Goal: Task Accomplishment & Management: Complete application form

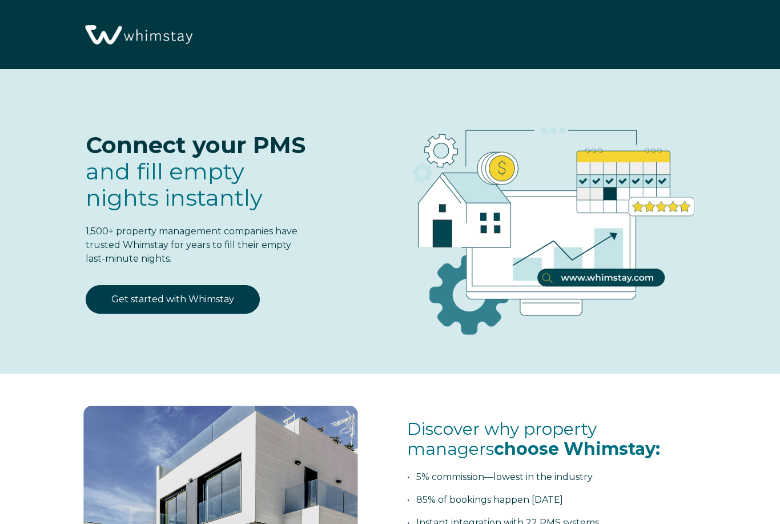
select select "US"
select select "Standard"
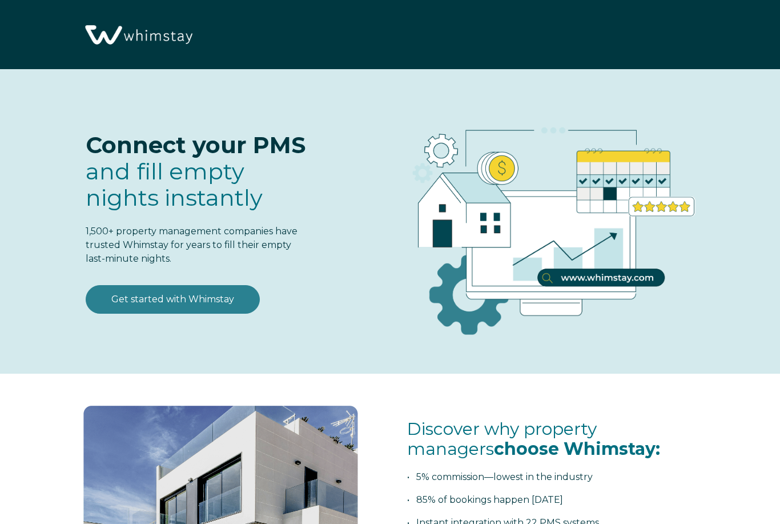
click at [206, 295] on link "Get started with Whimstay" at bounding box center [173, 299] width 174 height 29
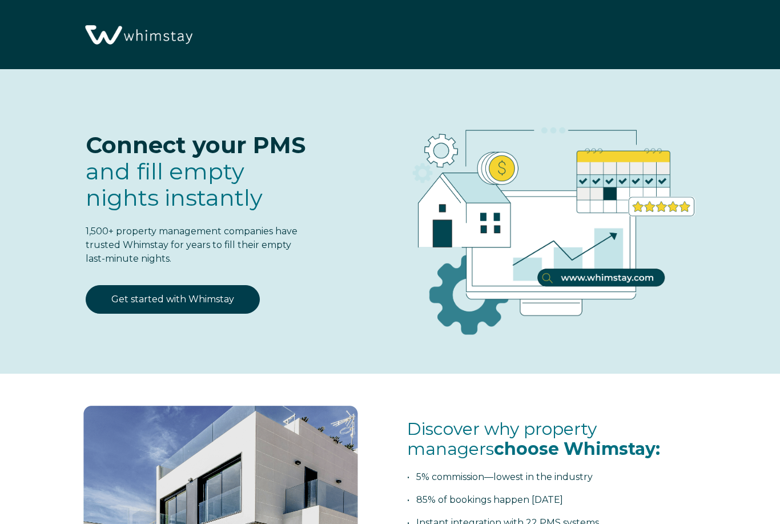
scroll to position [1343, 0]
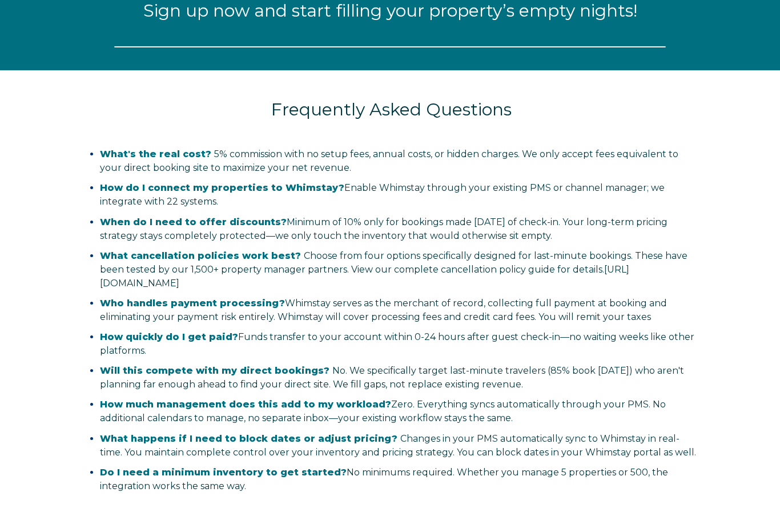
select select "US"
select select "Standard"
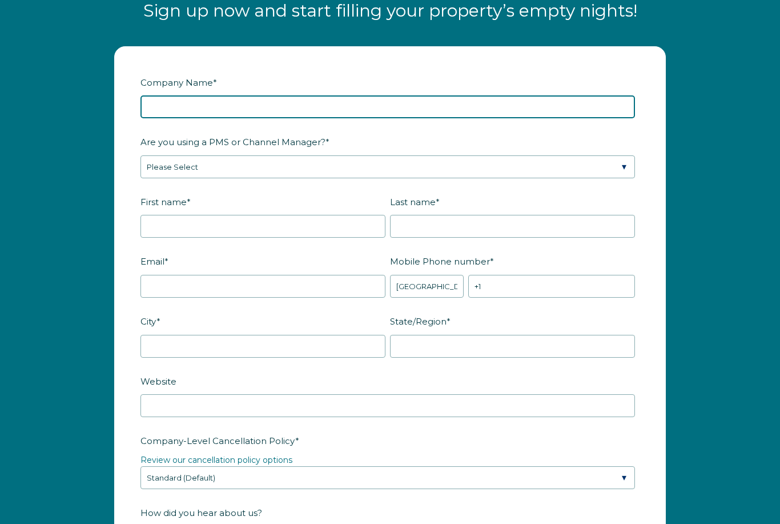
click at [357, 103] on input "Company Name *" at bounding box center [388, 106] width 495 height 23
type input "D"
type input "Diamond Edge Properties"
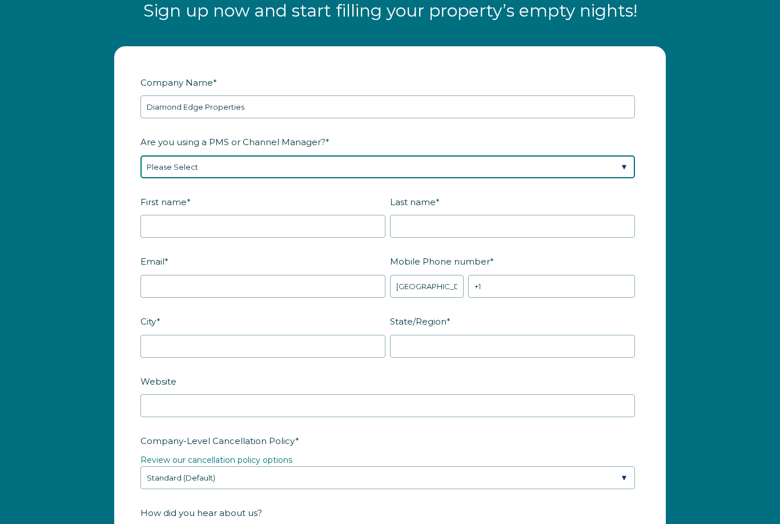
click at [607, 174] on select "Please Select Barefoot BookingPal Boost Brightside CiiRUS Escapia Guesty Hostaw…" at bounding box center [388, 166] width 495 height 23
select select "Guesty"
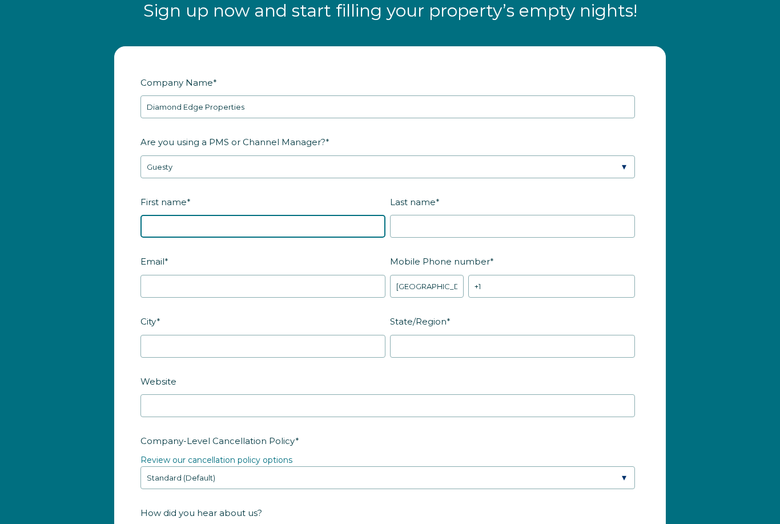
click at [312, 227] on input "First name *" at bounding box center [263, 226] width 245 height 23
type input "Richard"
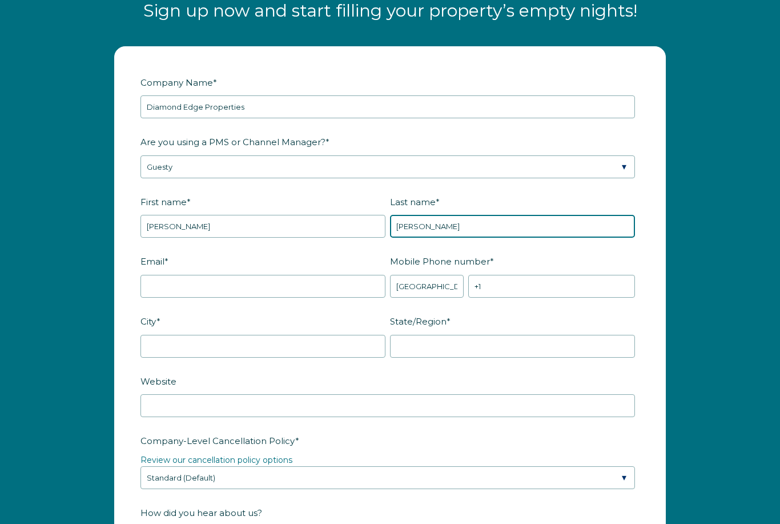
type input "Munroe"
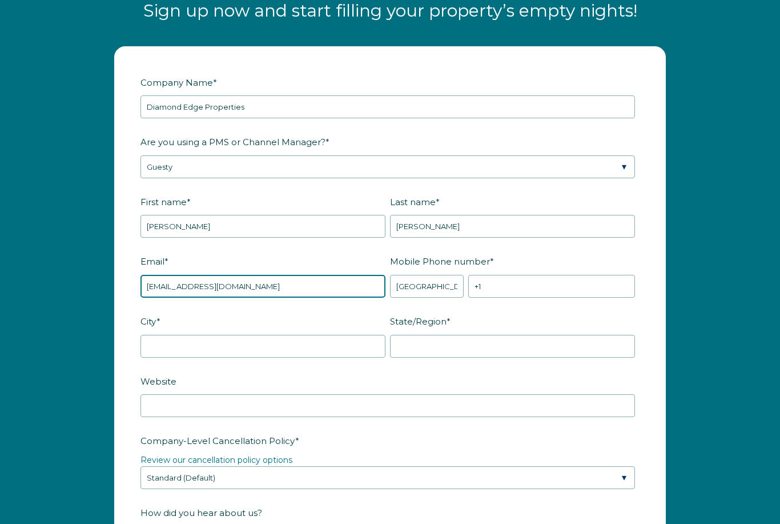
type input "info@diamondedgeproperties.com"
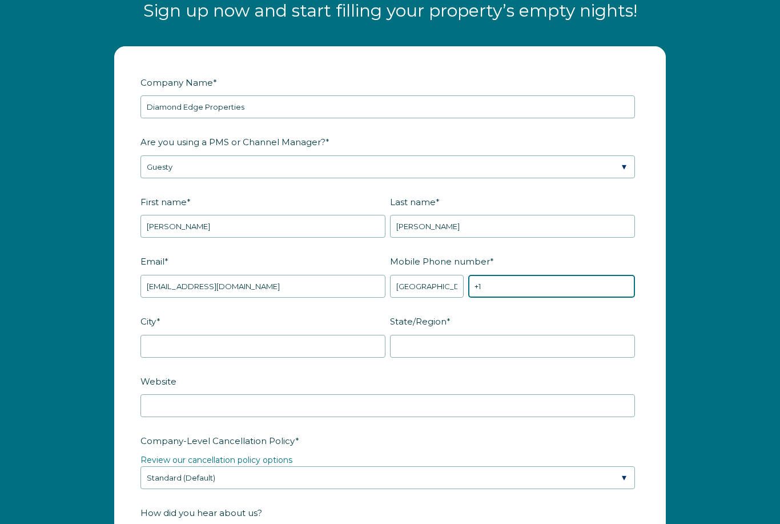
click at [524, 290] on input "+1" at bounding box center [551, 286] width 167 height 23
type input "+1 7706251471"
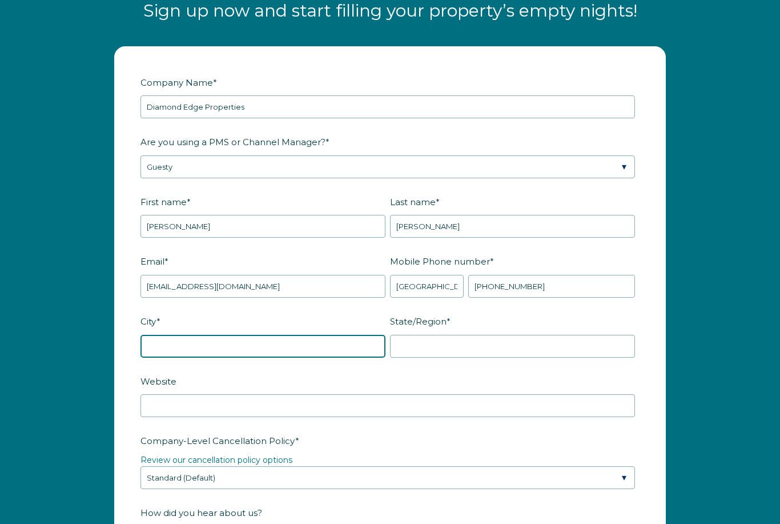
click at [309, 348] on input "City *" at bounding box center [263, 346] width 245 height 23
type input "Atlanta"
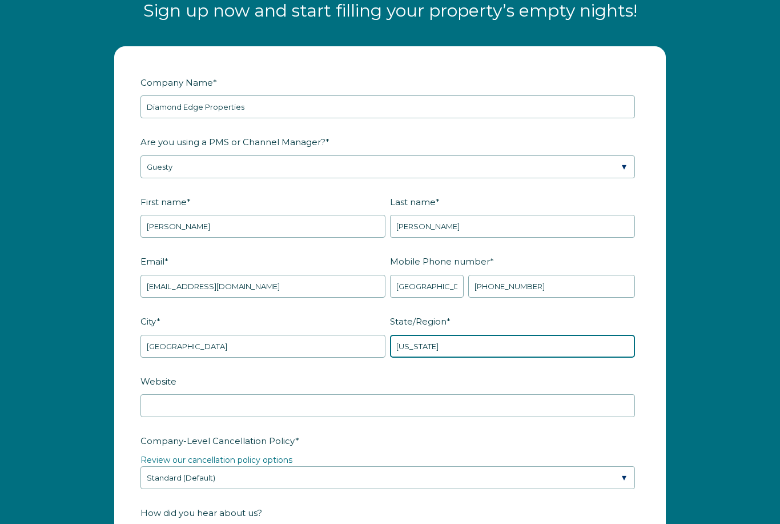
type input "Georgia"
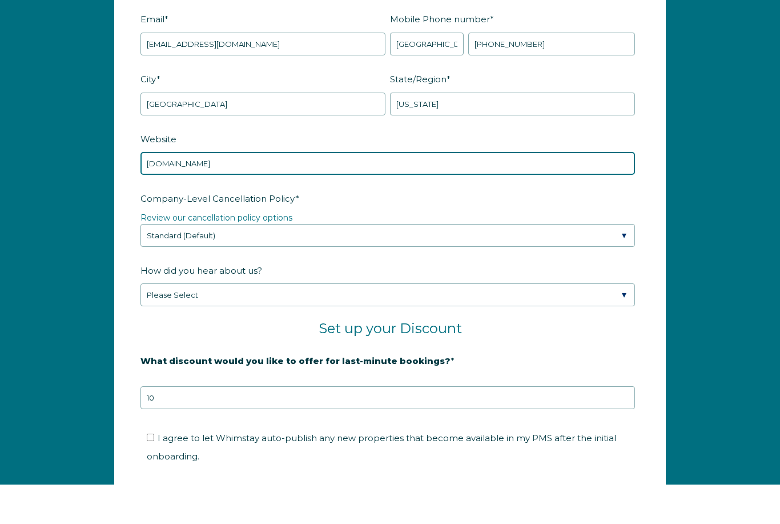
scroll to position [1553, 0]
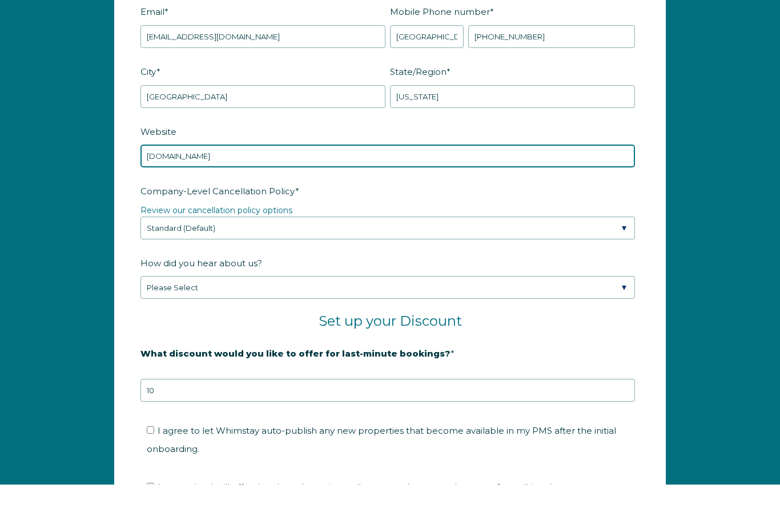
type input "www.diamondedeproperties.com"
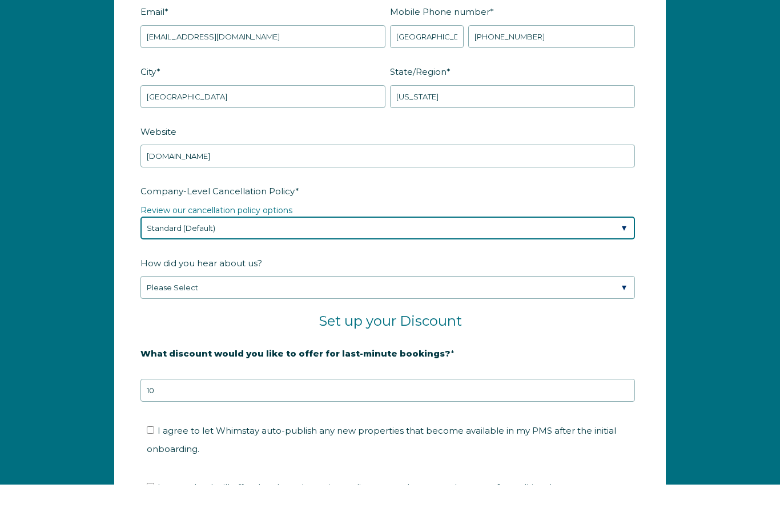
click at [620, 256] on select "Please Select Partial Standard (Default) Moderate Strict" at bounding box center [388, 267] width 495 height 23
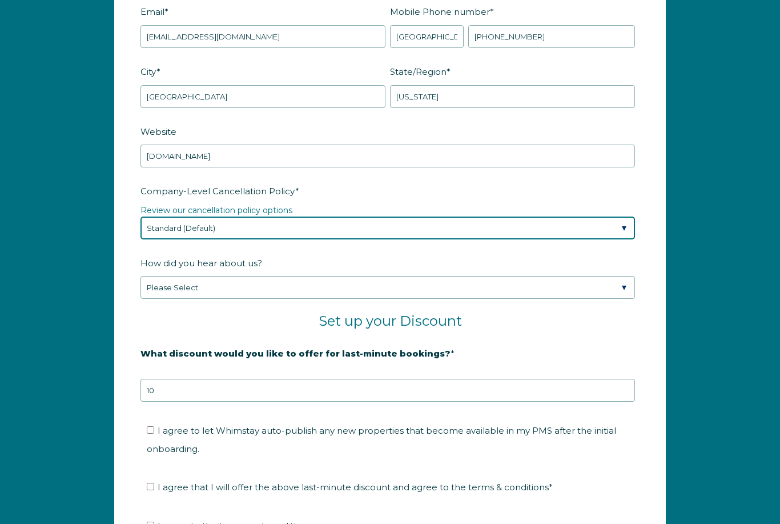
select select "Moderate"
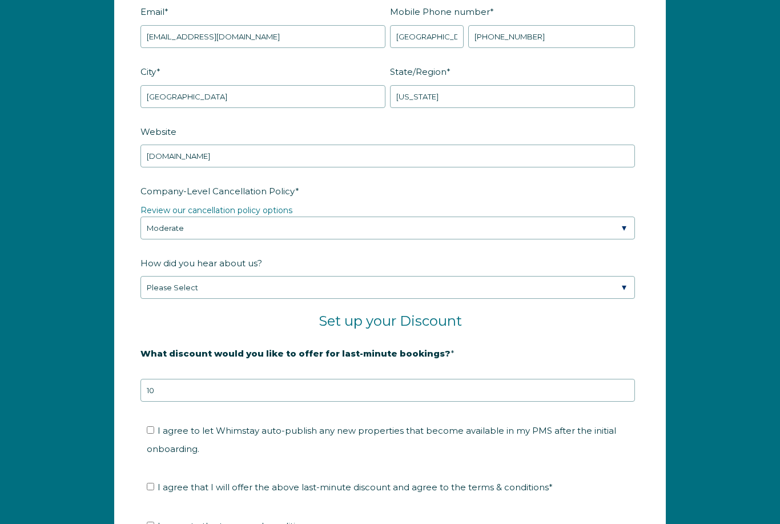
click at [618, 310] on fieldset "How did you hear about us? Please Select Found Whimstay through a Google search…" at bounding box center [390, 283] width 499 height 60
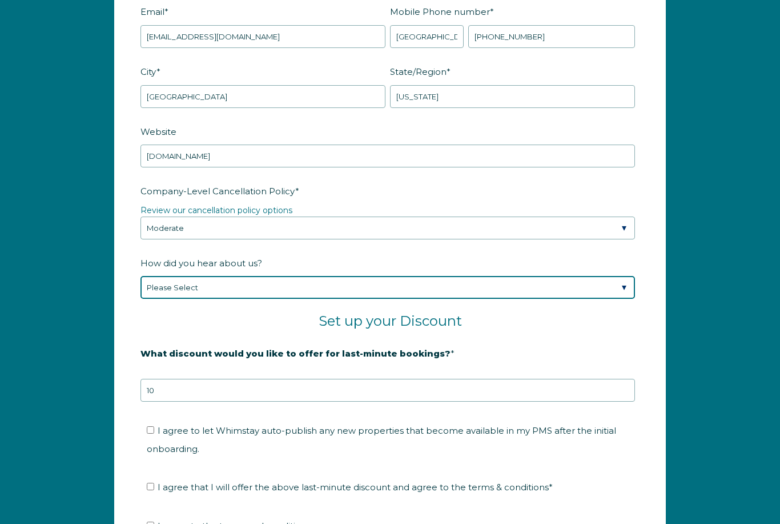
click at [620, 286] on select "Please Select Found Whimstay through a Google search Spoke to a Whimstay salesp…" at bounding box center [388, 287] width 495 height 23
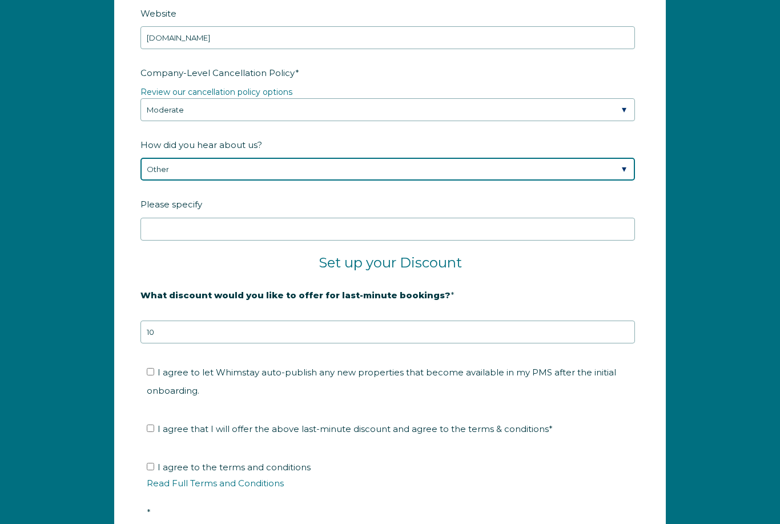
scroll to position [1711, 0]
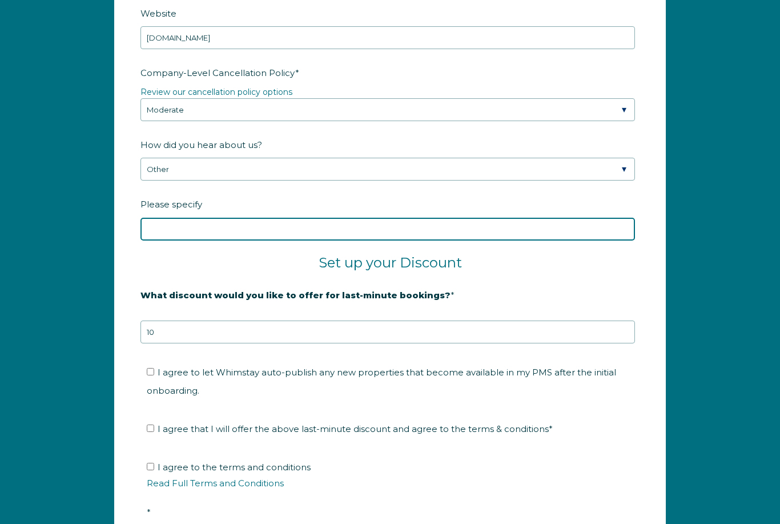
click at [567, 225] on input "Please specify" at bounding box center [388, 229] width 495 height 23
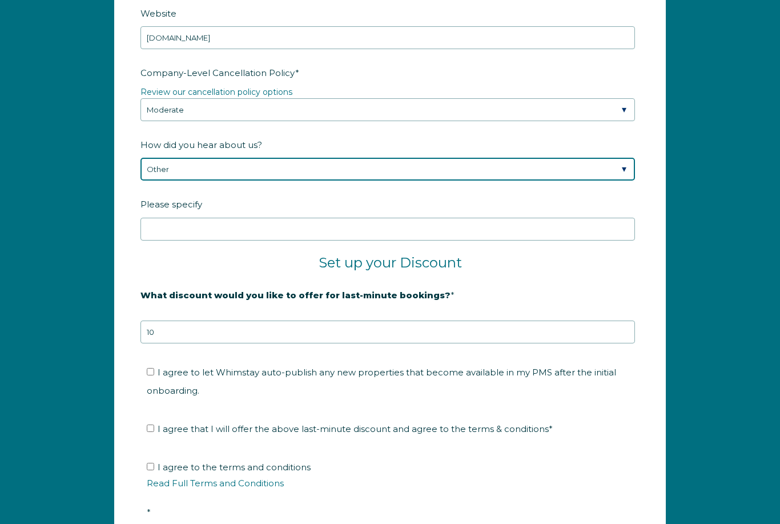
click at [633, 169] on select "Please Select Found Whimstay through a Google search Spoke to a Whimstay salesp…" at bounding box center [388, 169] width 495 height 23
select select "Podcast"
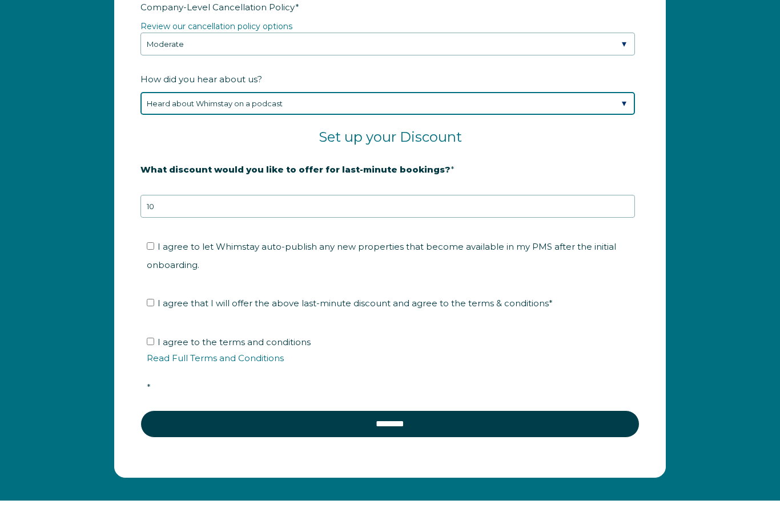
scroll to position [1777, 0]
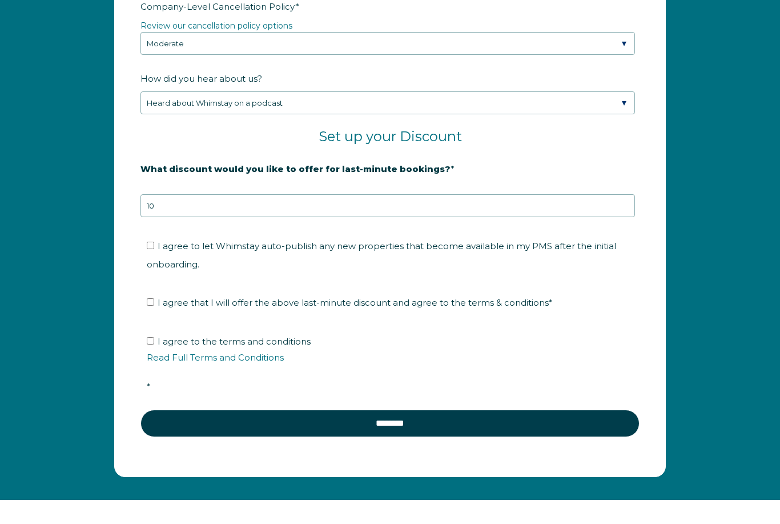
click at [154, 243] on input "I agree to let Whimstay auto-publish any new properties that become available i…" at bounding box center [150, 245] width 7 height 7
checkbox input "true"
click at [150, 305] on input "I agree that I will offer the above last-minute discount and agree to the terms…" at bounding box center [150, 301] width 7 height 7
checkbox input "true"
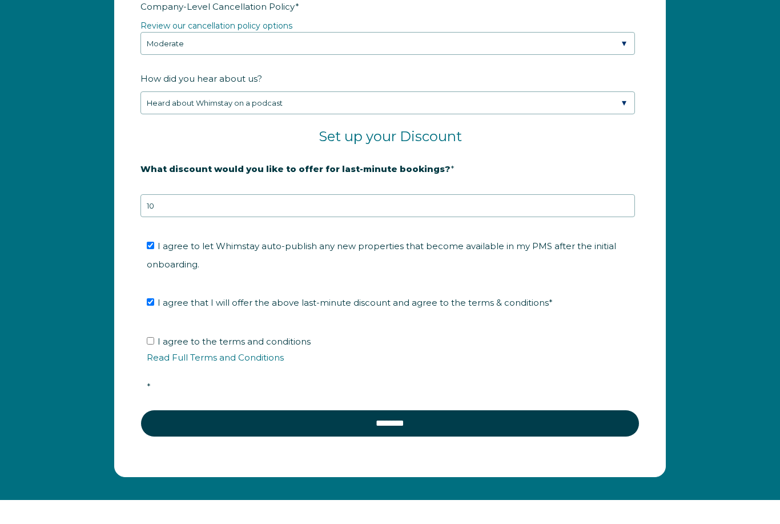
click at [154, 337] on input "I agree to the terms and conditions Read Full Terms and Conditions *" at bounding box center [150, 340] width 7 height 7
checkbox input "true"
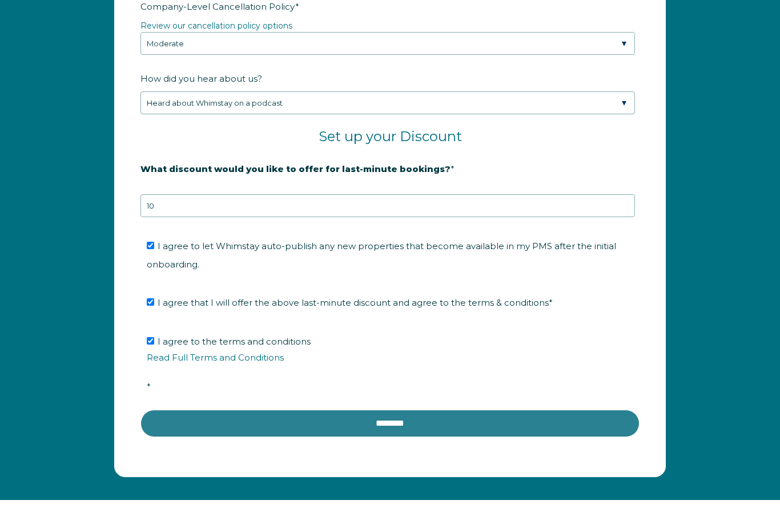
click at [388, 423] on input "********" at bounding box center [390, 423] width 499 height 27
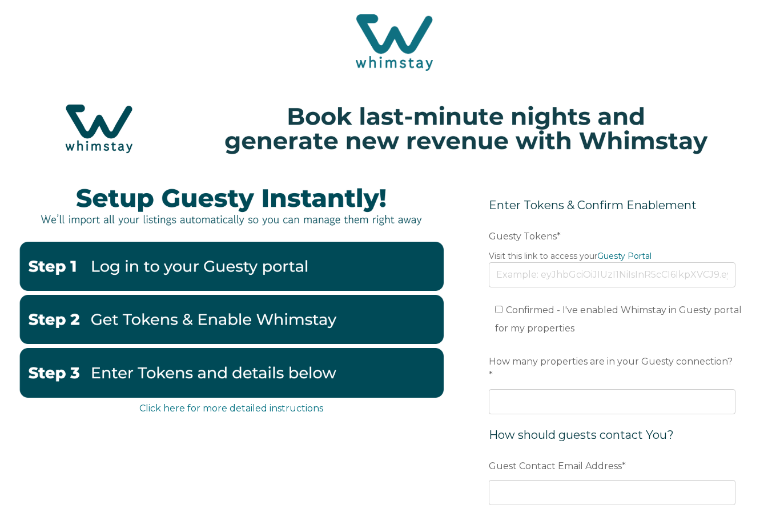
click at [337, 269] on img at bounding box center [231, 266] width 425 height 49
click at [343, 315] on img at bounding box center [231, 319] width 425 height 49
